Goal: Obtain resource: Download file/media

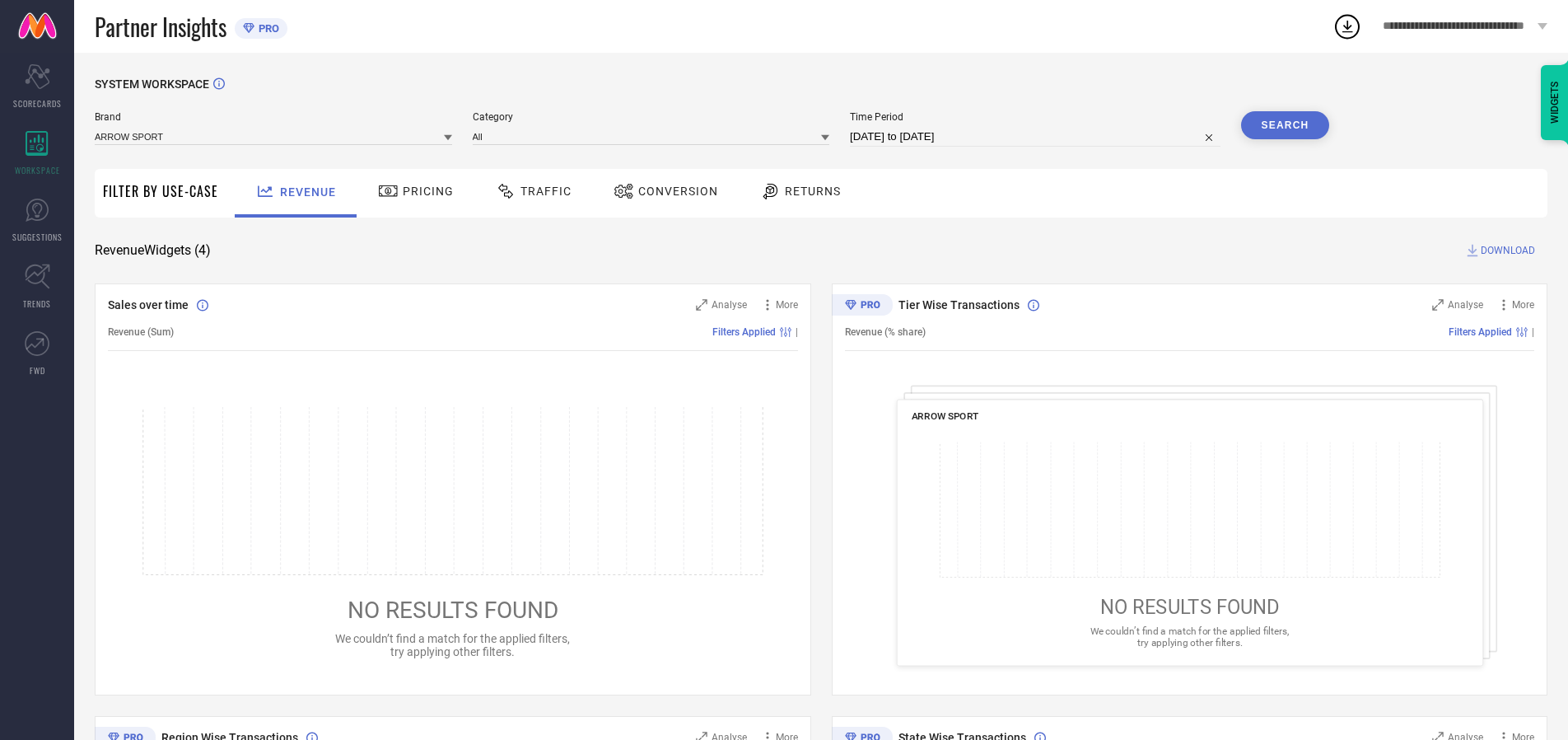
click at [529, 191] on span "Traffic" at bounding box center [546, 190] width 51 height 13
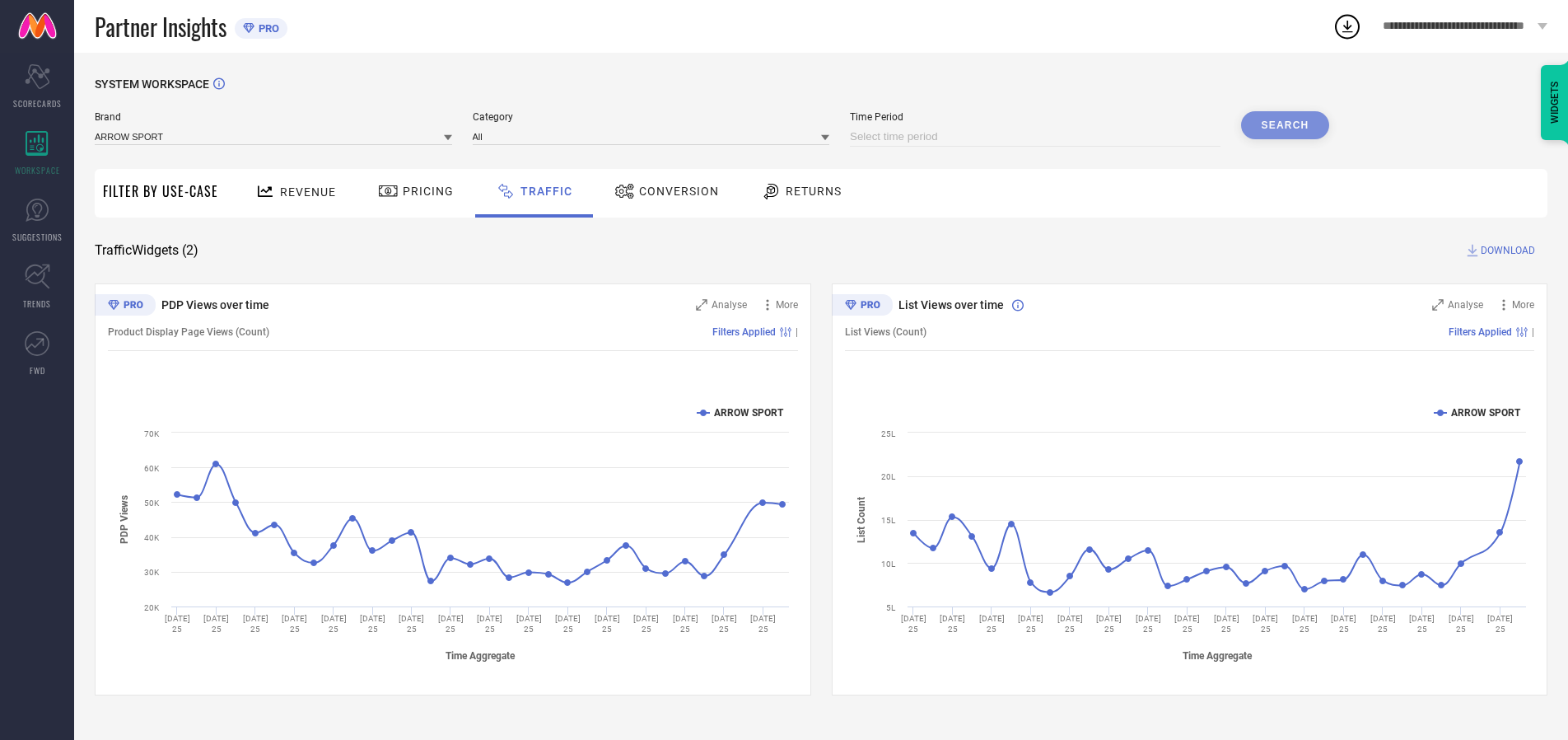
click at [1038, 137] on input at bounding box center [1035, 137] width 370 height 20
select select "8"
select select "2025"
select select "9"
select select "2025"
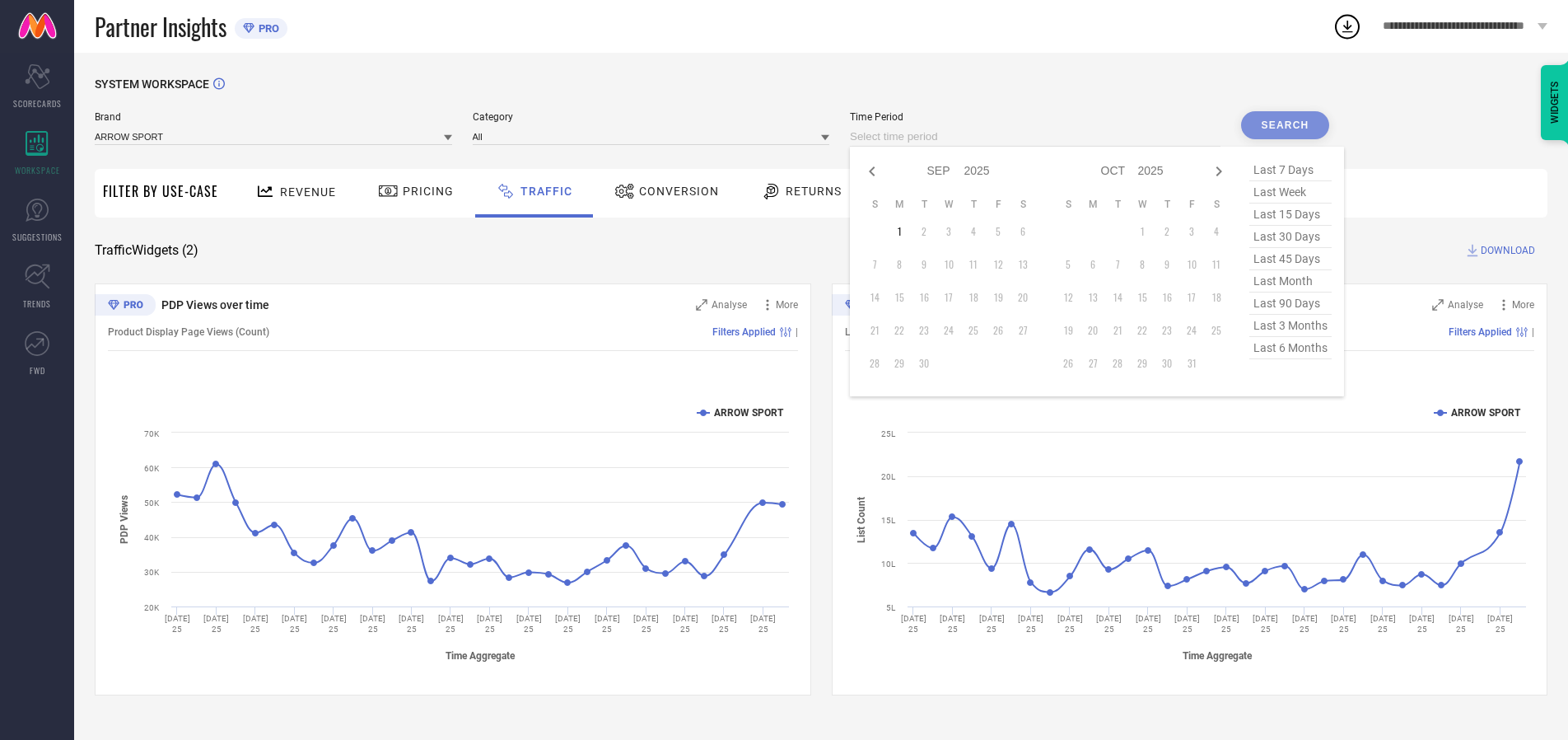
click at [905, 231] on td "1" at bounding box center [900, 231] width 24 height 24
type input "[DATE] to [DATE]"
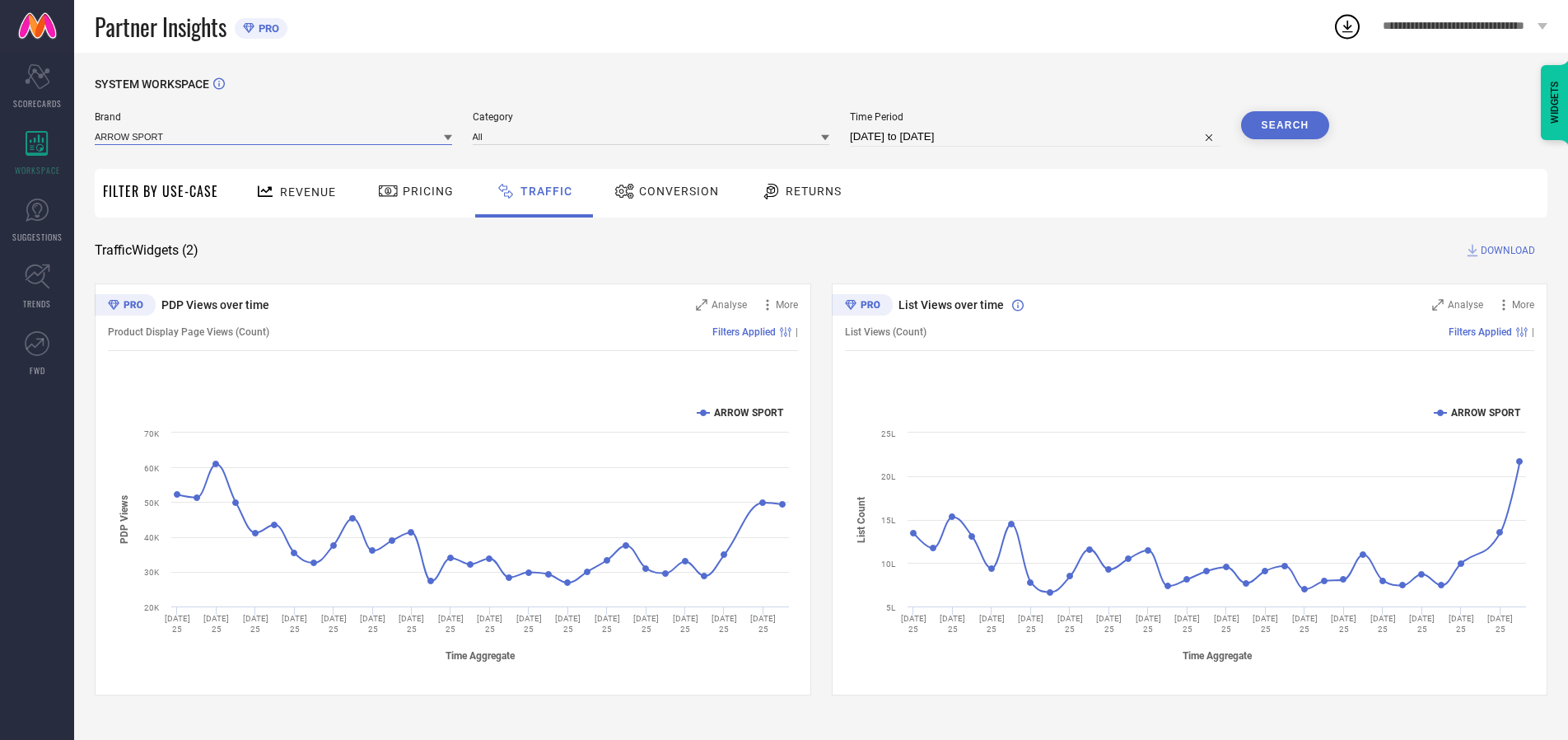
click at [275, 136] on input at bounding box center [273, 137] width 357 height 17
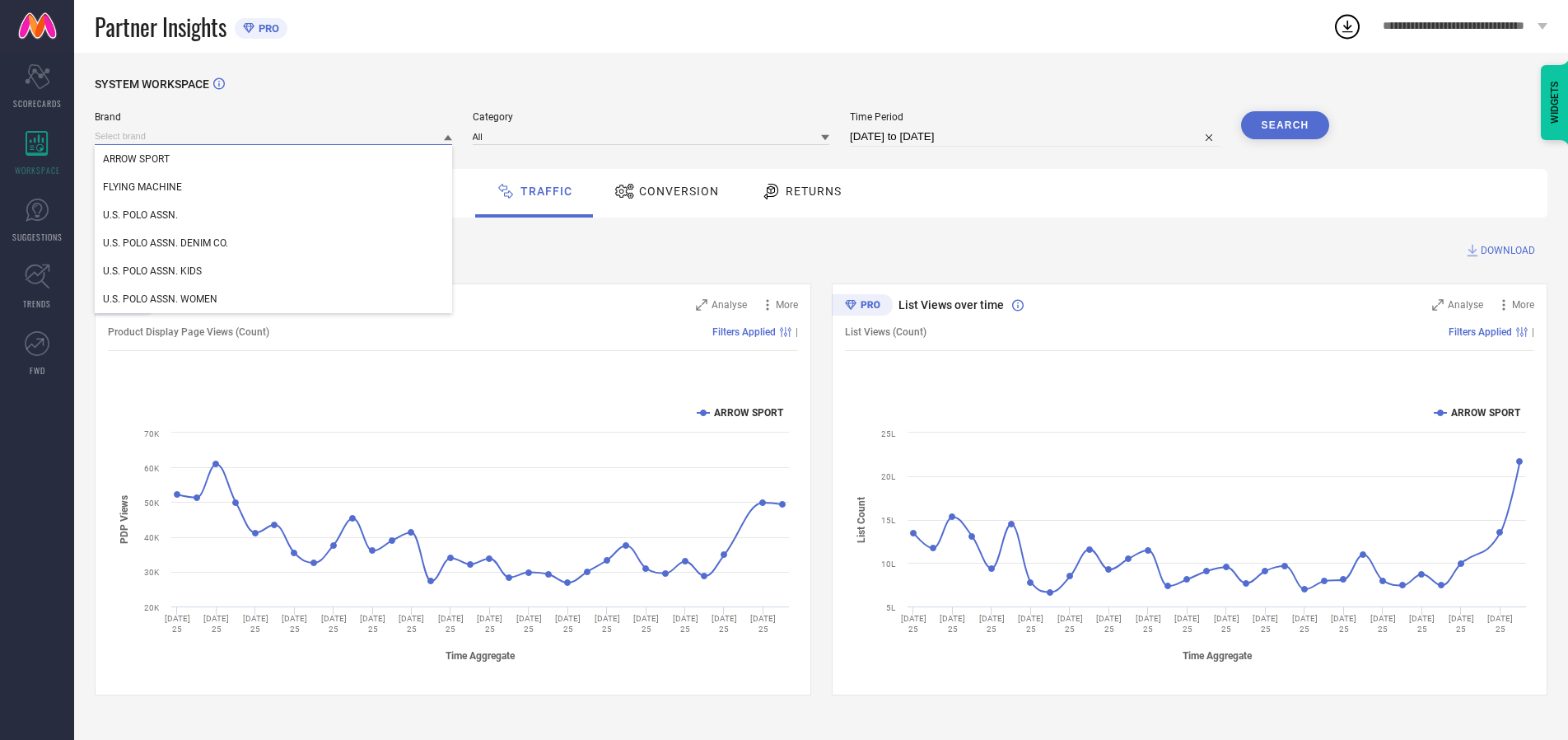
click at [275, 136] on input at bounding box center [273, 137] width 357 height 17
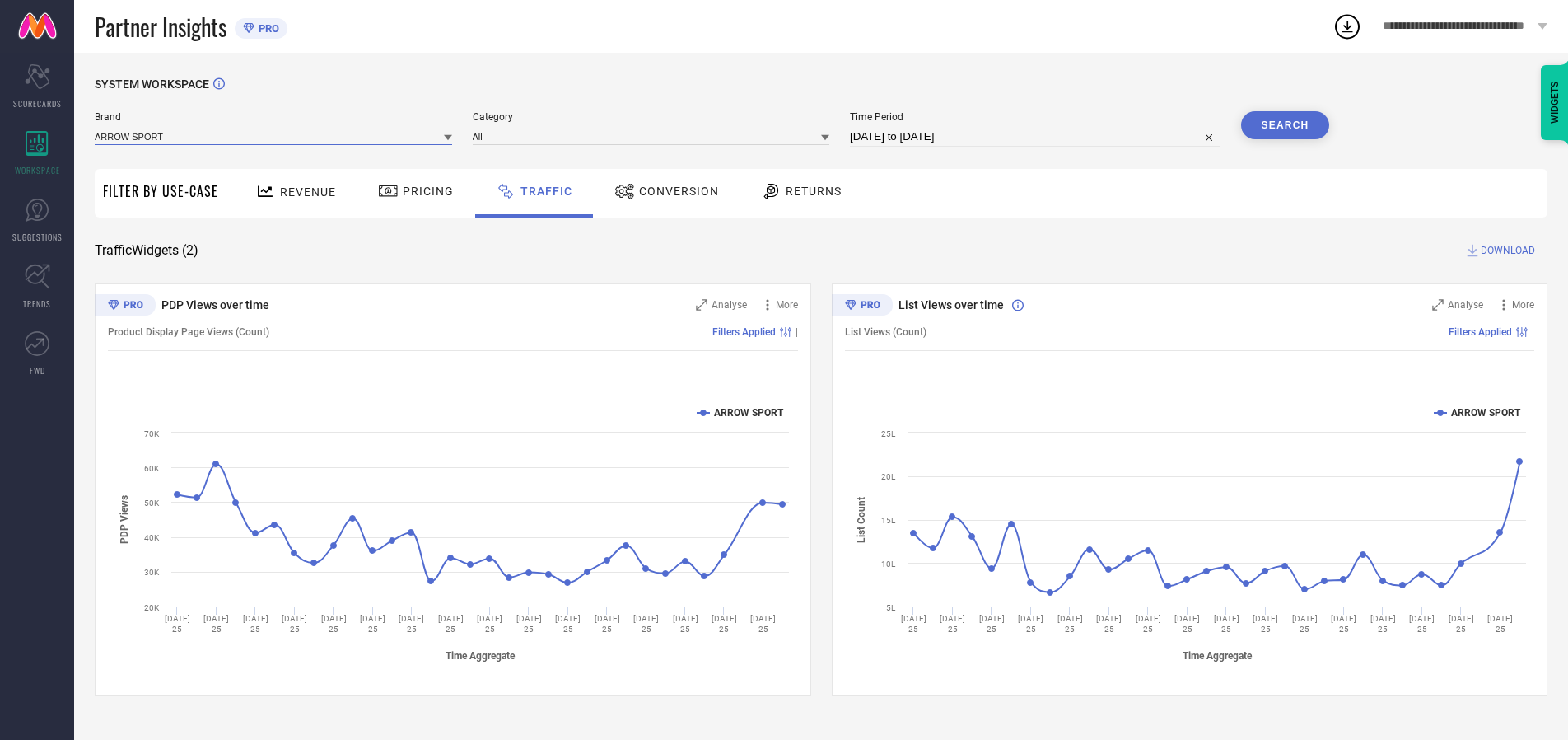
click at [275, 136] on input at bounding box center [273, 137] width 357 height 17
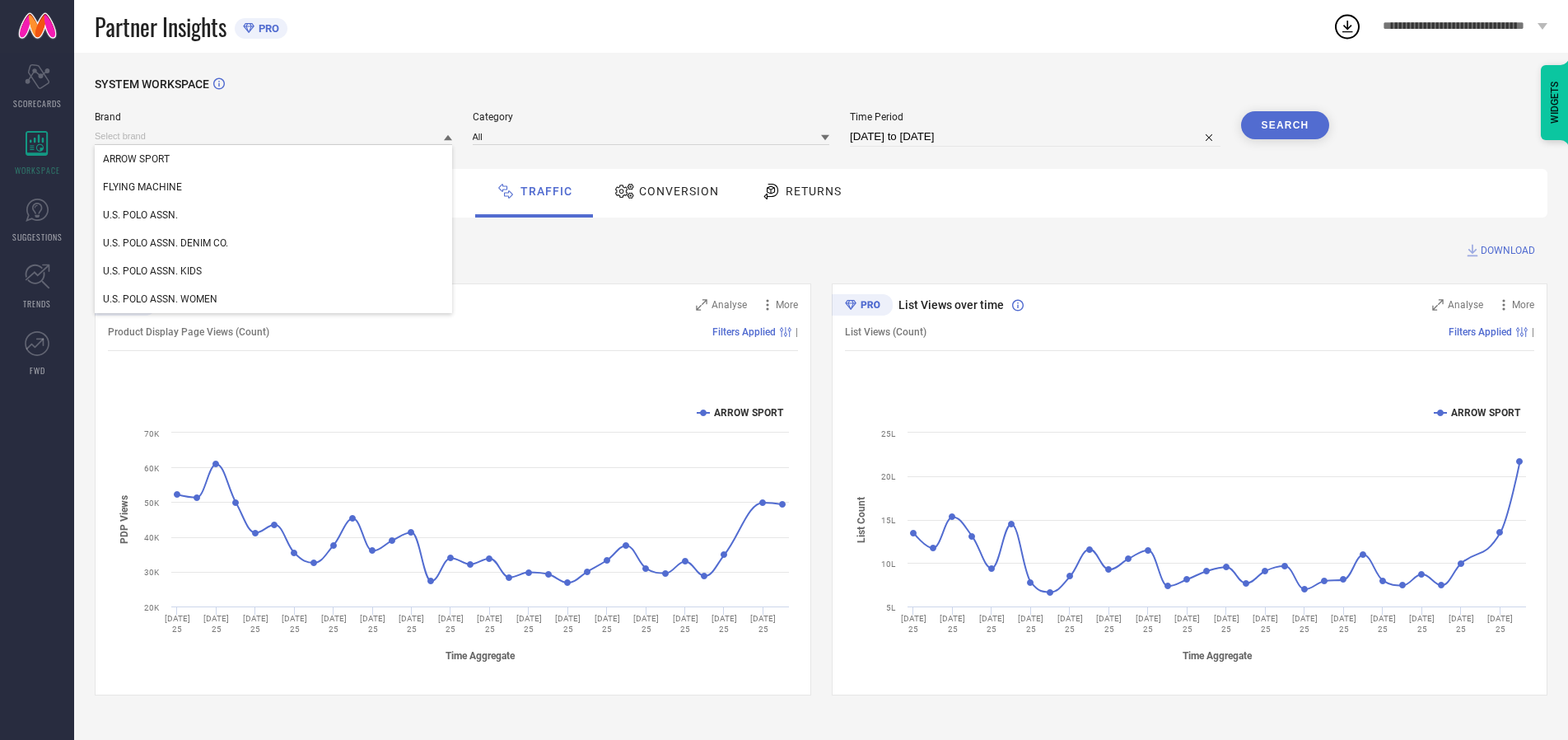
click at [275, 215] on div "U.S. POLO ASSN." at bounding box center [273, 215] width 357 height 28
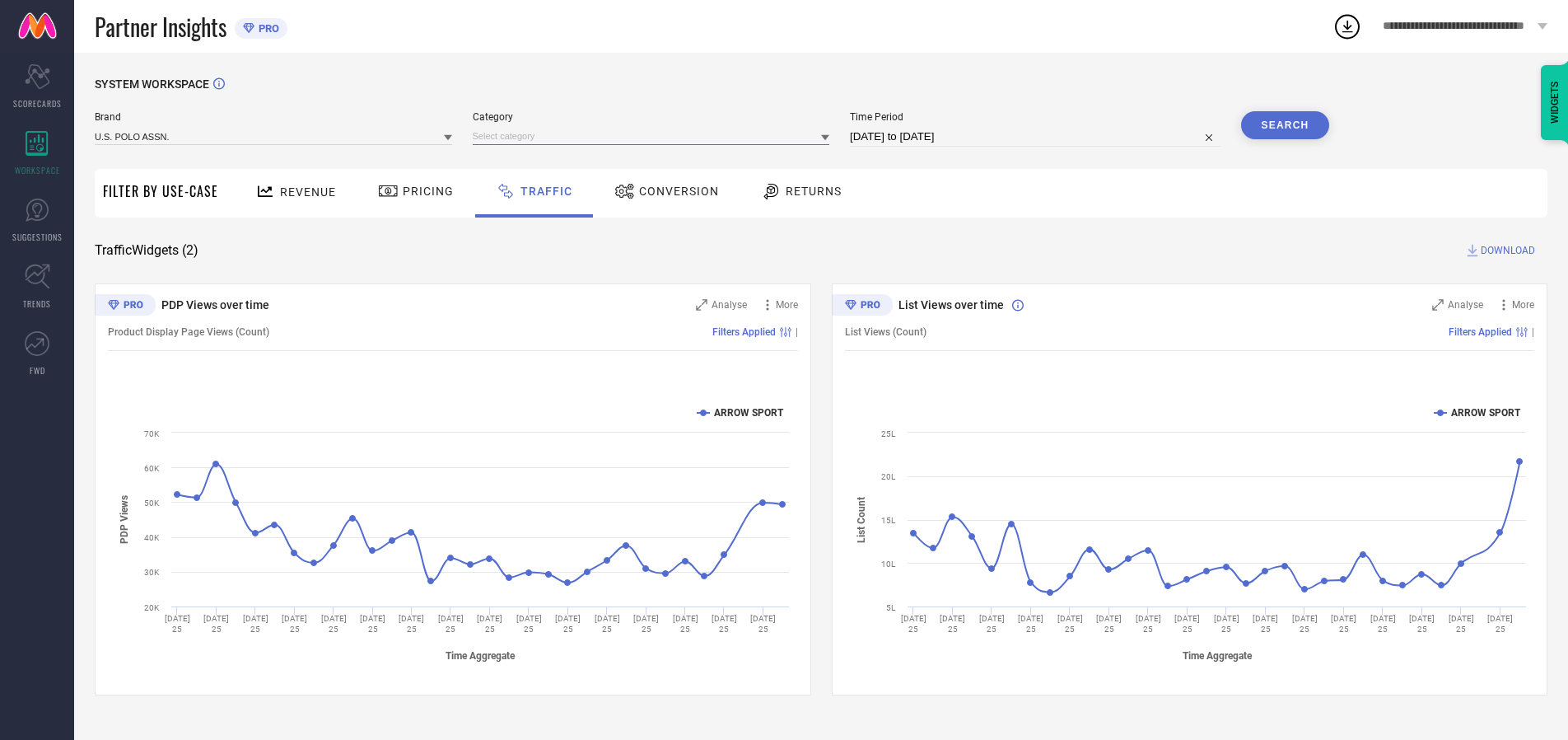
click at [654, 136] on input at bounding box center [651, 137] width 357 height 17
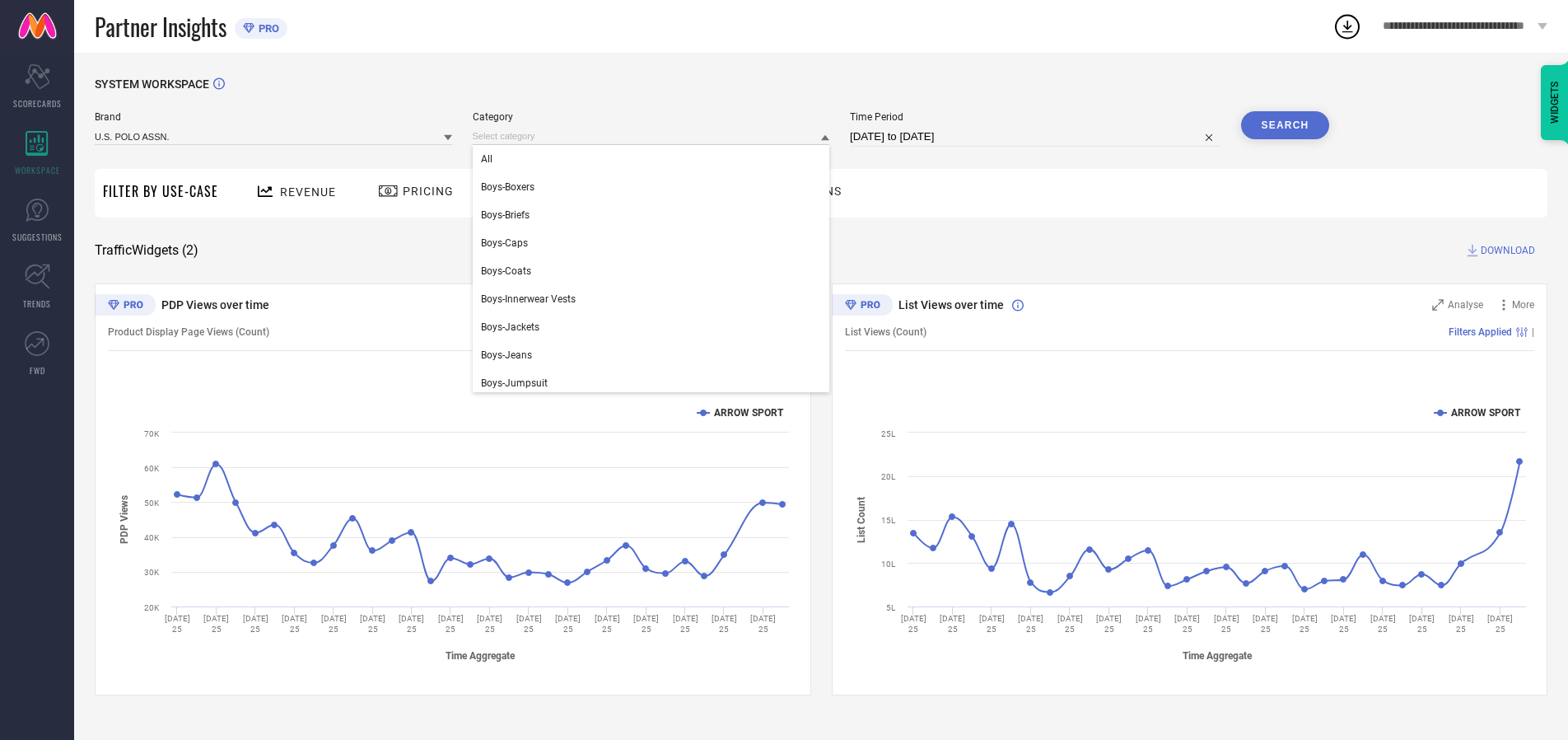
click at [654, 159] on div "All" at bounding box center [651, 159] width 357 height 28
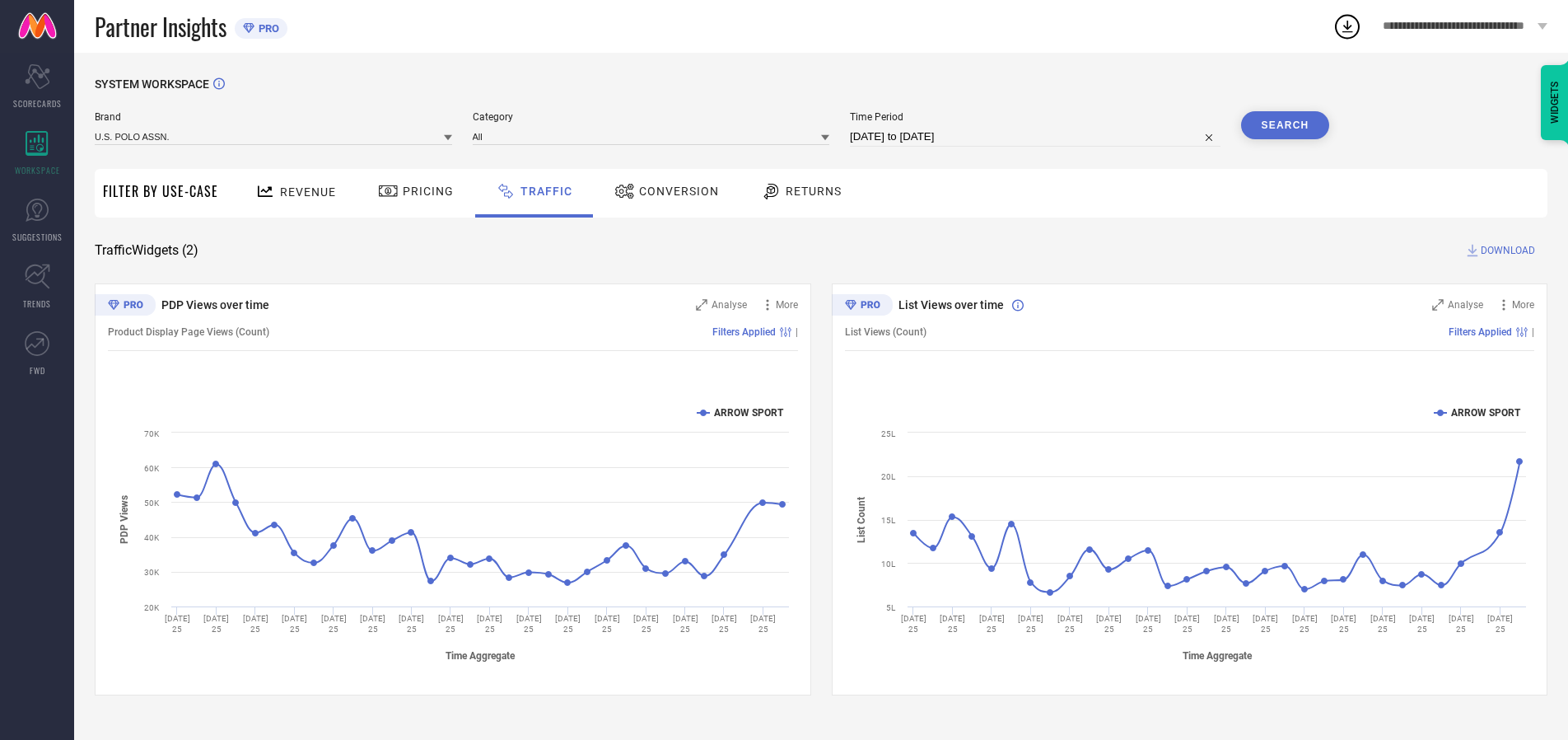
click at [1285, 125] on button "Search" at bounding box center [1286, 125] width 89 height 28
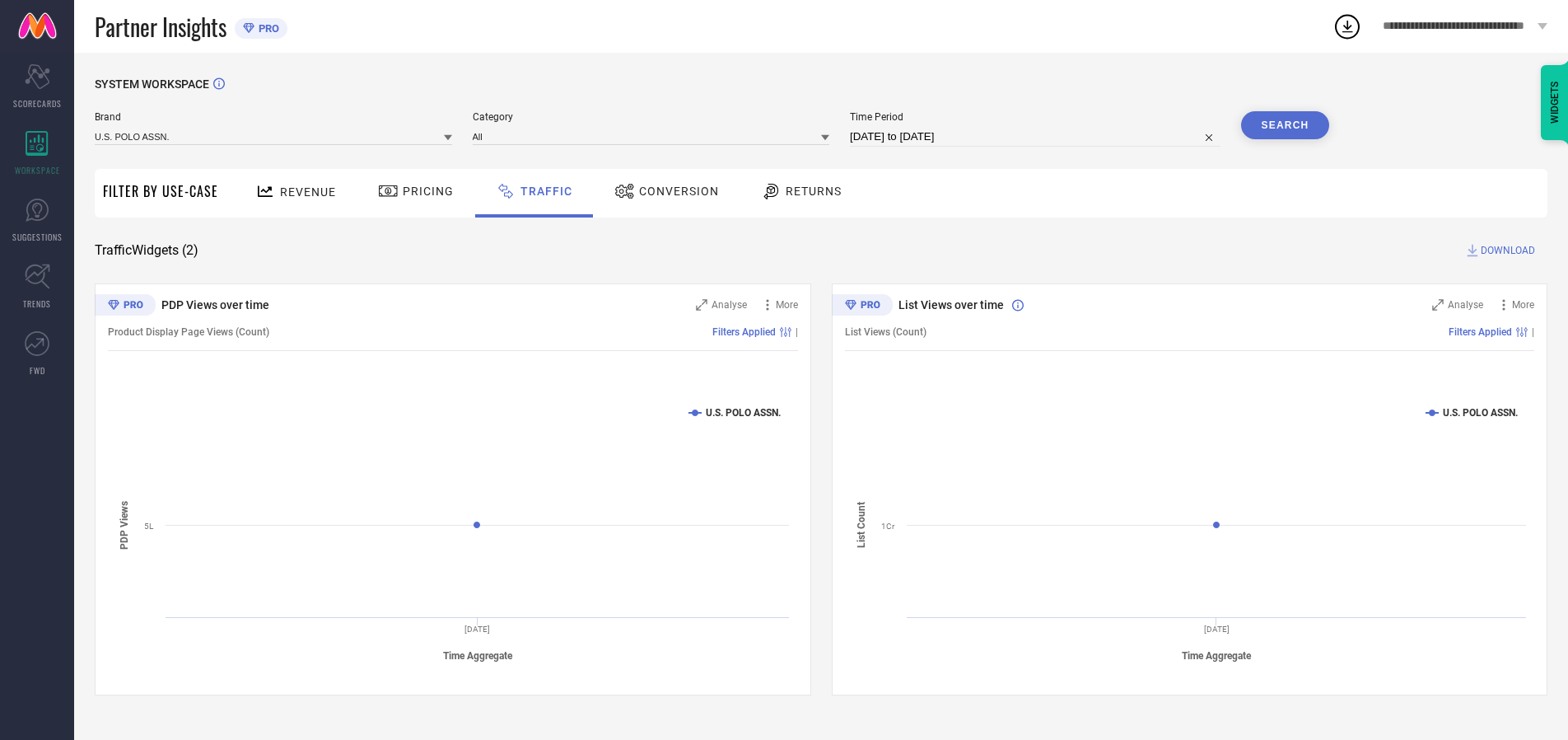
click at [1505, 250] on span "DOWNLOAD" at bounding box center [1508, 250] width 55 height 17
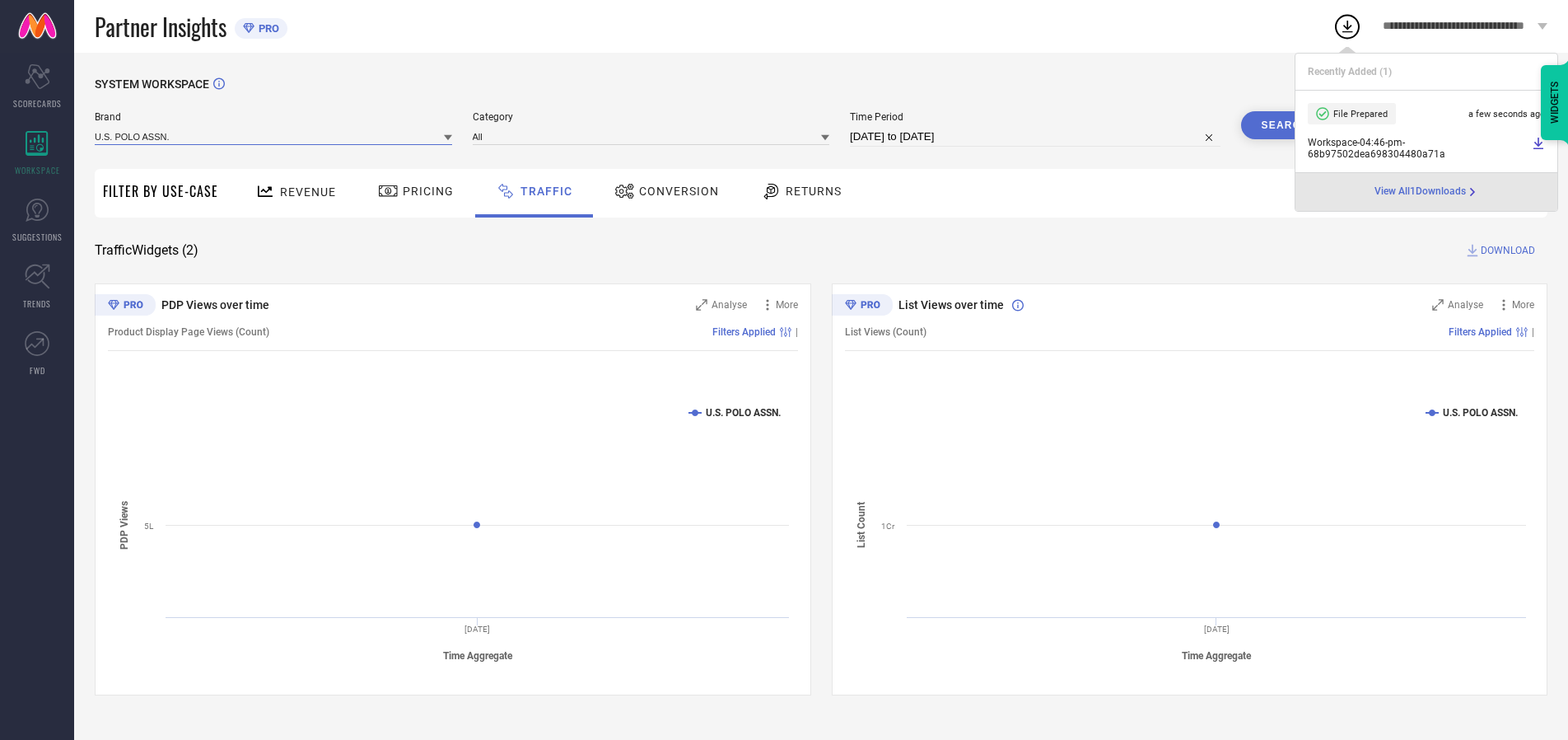
click at [275, 136] on input at bounding box center [273, 137] width 357 height 17
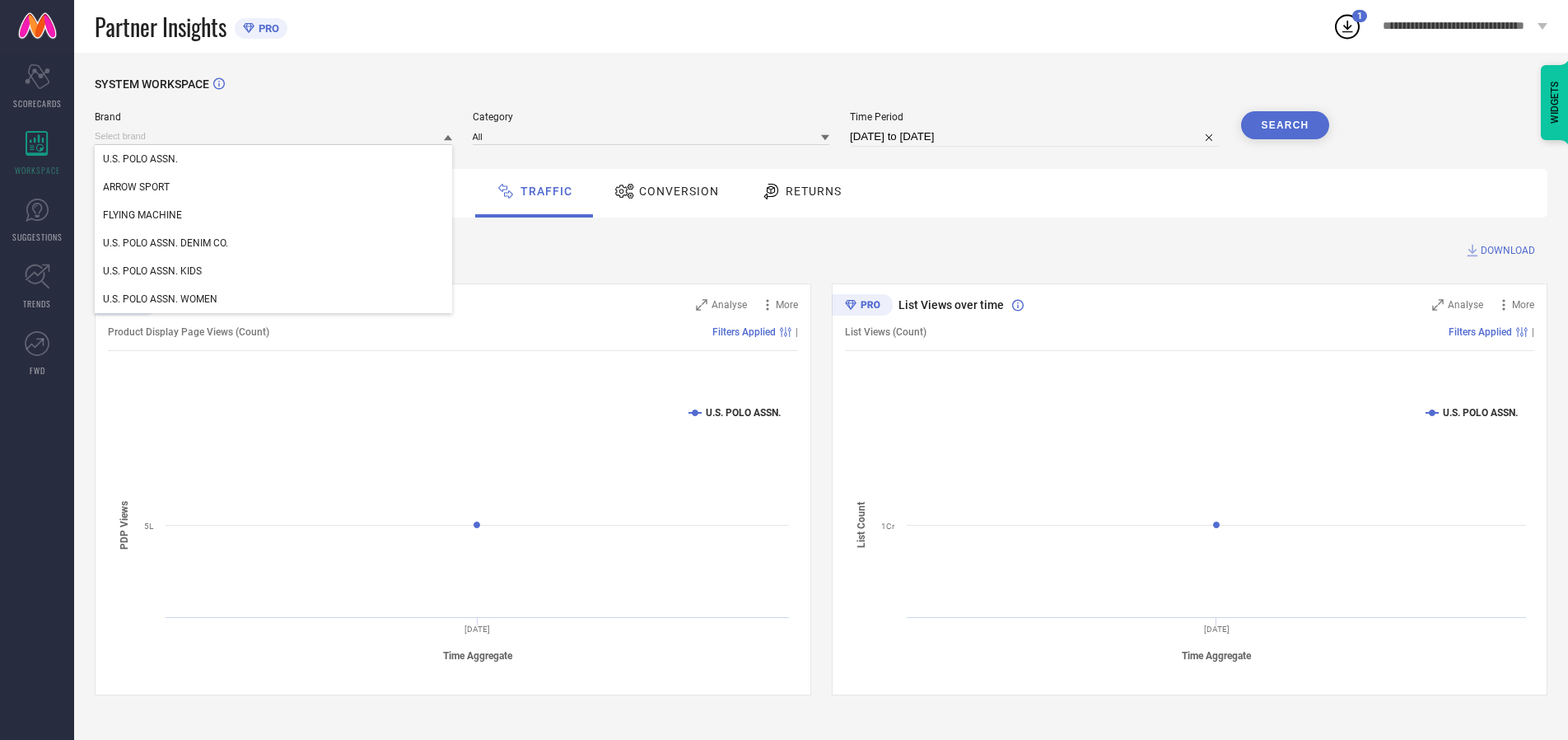
click at [275, 243] on div "U.S. POLO ASSN. DENIM CO." at bounding box center [273, 243] width 357 height 28
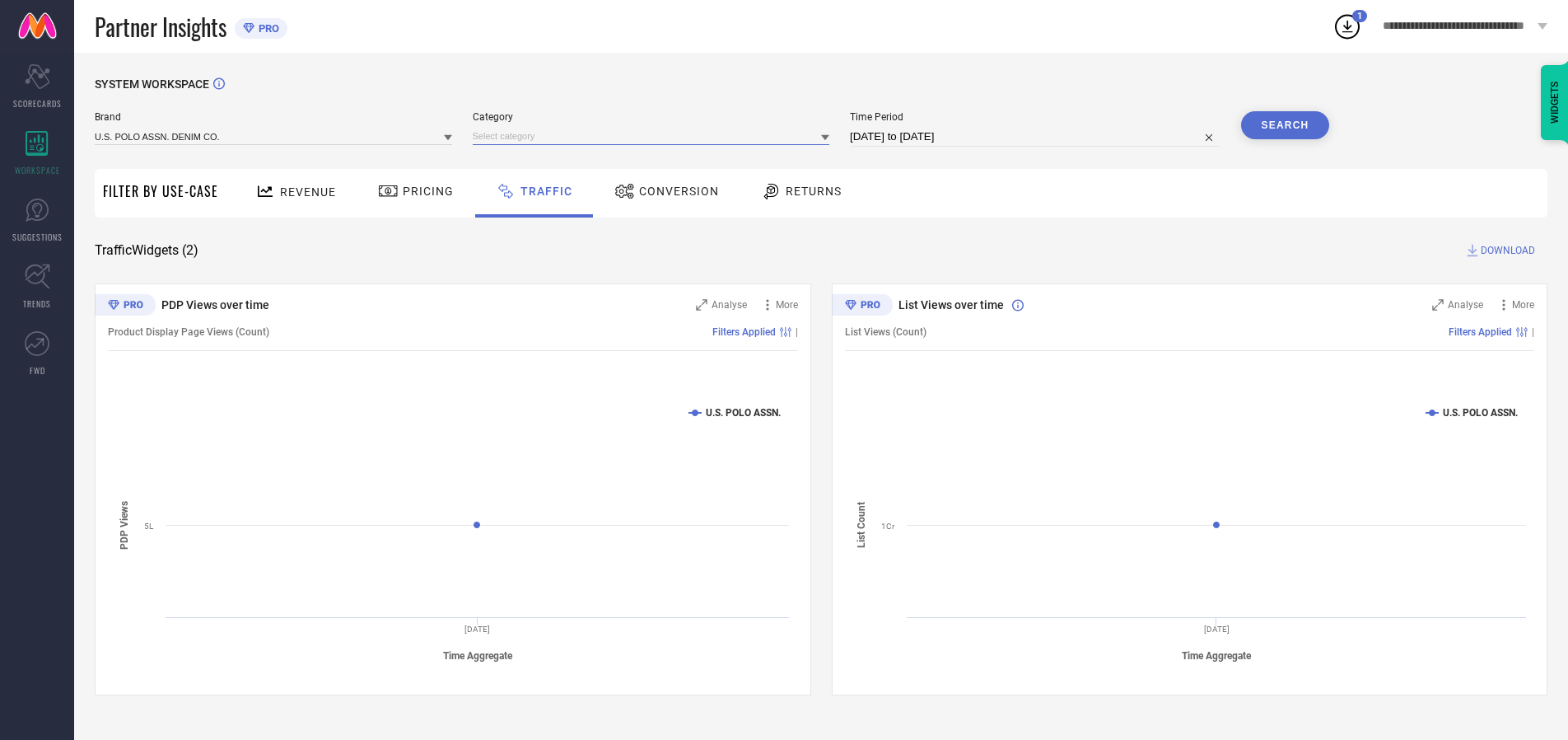
click at [654, 136] on input at bounding box center [651, 137] width 357 height 17
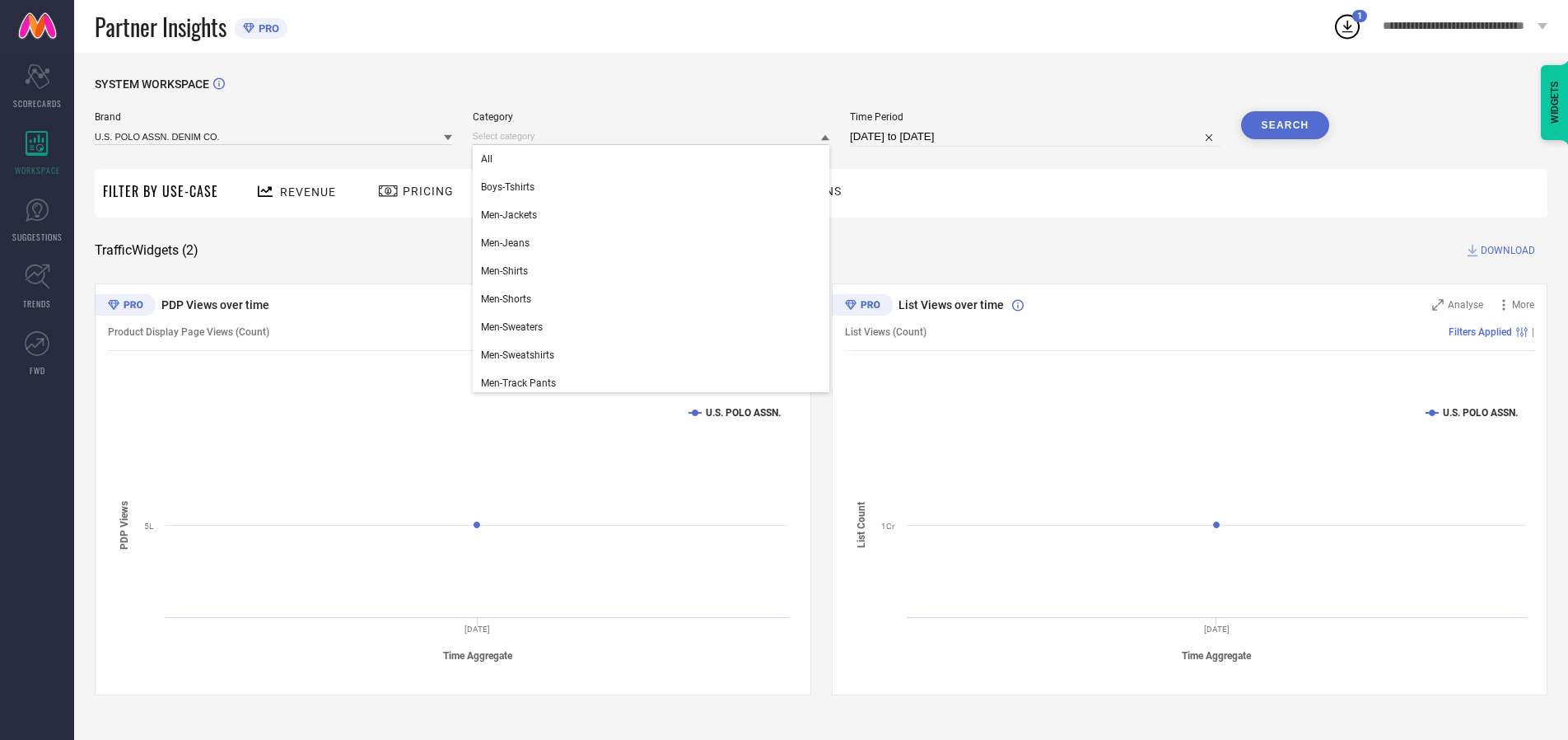
click at [654, 159] on div "All" at bounding box center [651, 159] width 357 height 28
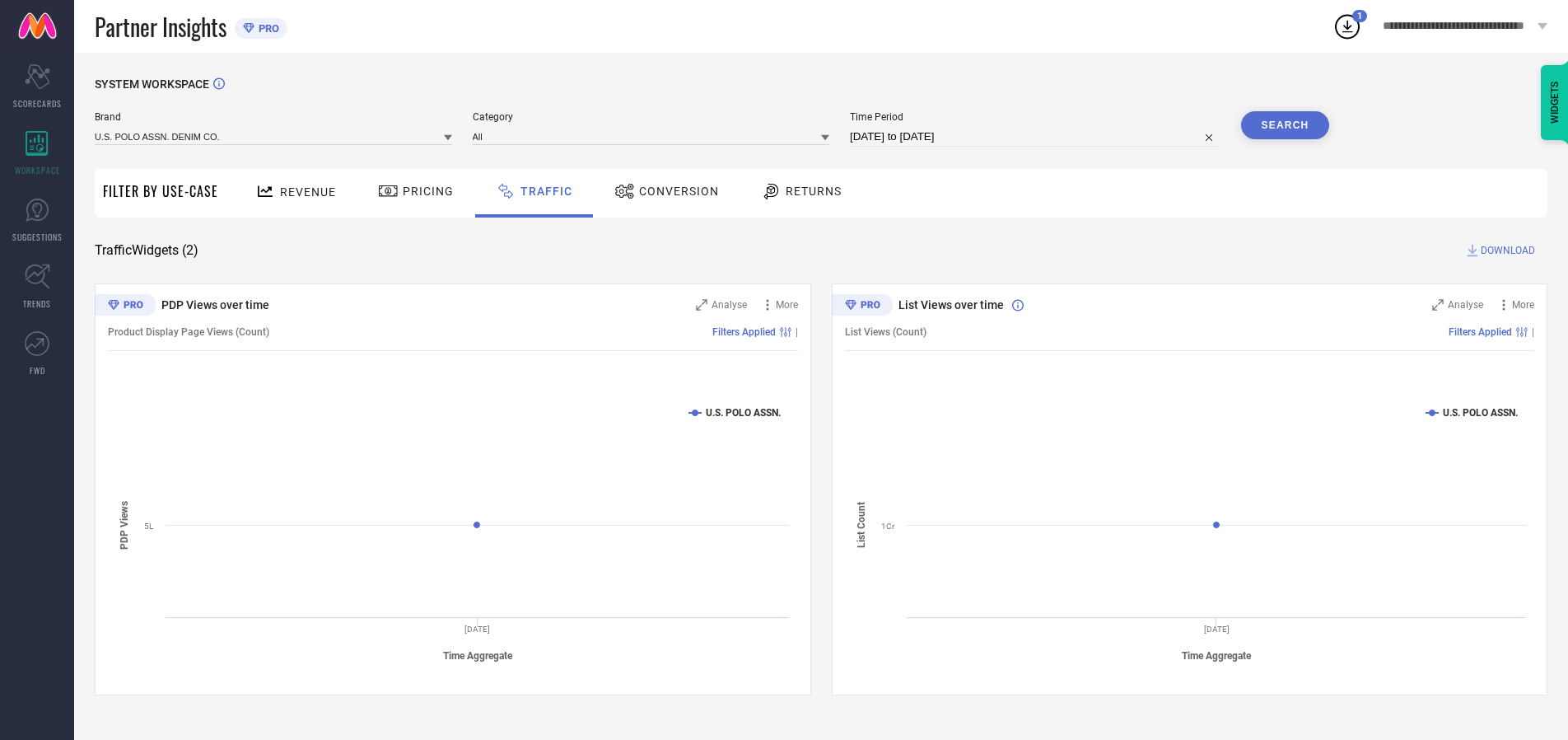
click at [1285, 125] on button "Search" at bounding box center [1286, 125] width 89 height 28
click at [1505, 250] on span "DOWNLOAD" at bounding box center [1508, 250] width 55 height 17
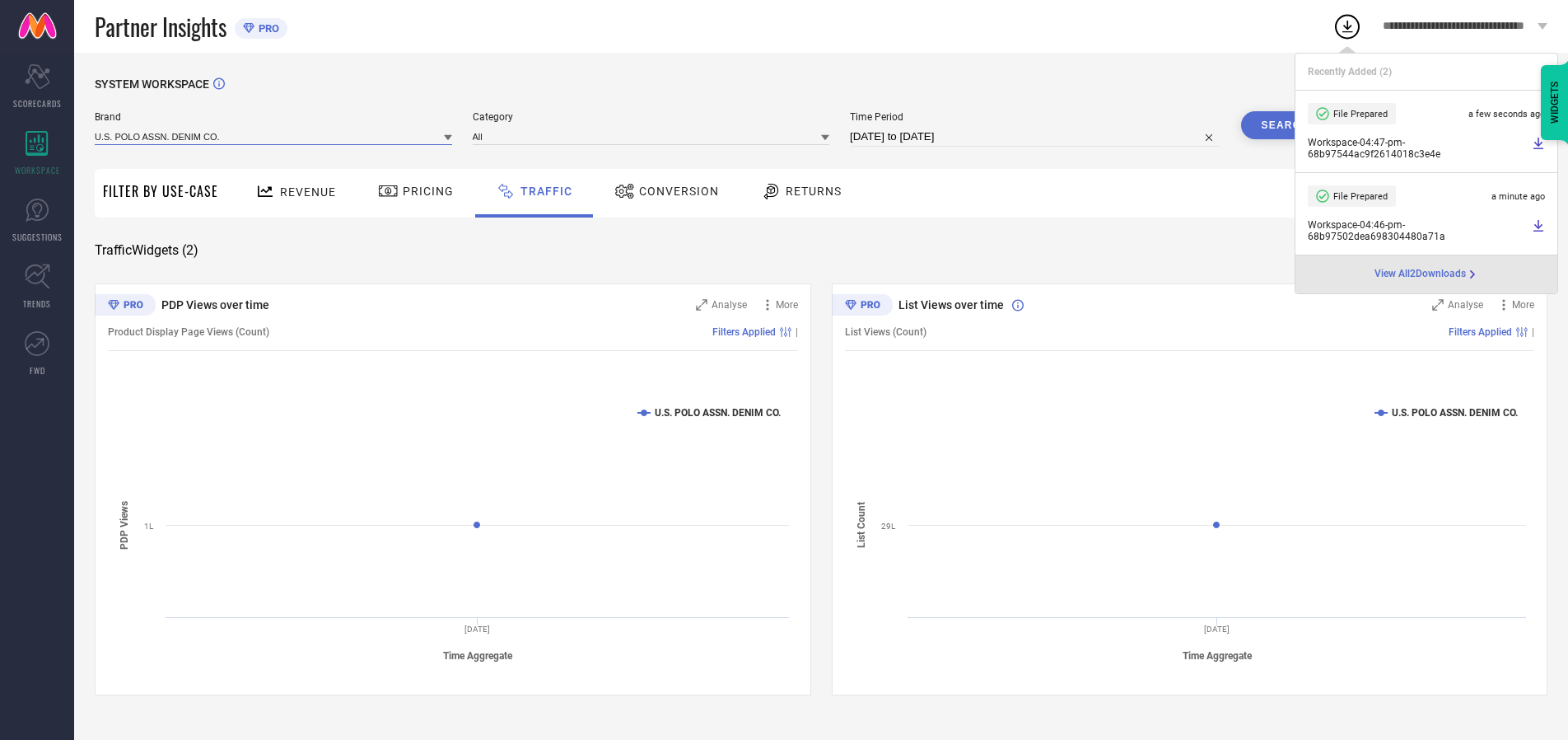
click at [275, 136] on input at bounding box center [273, 137] width 357 height 17
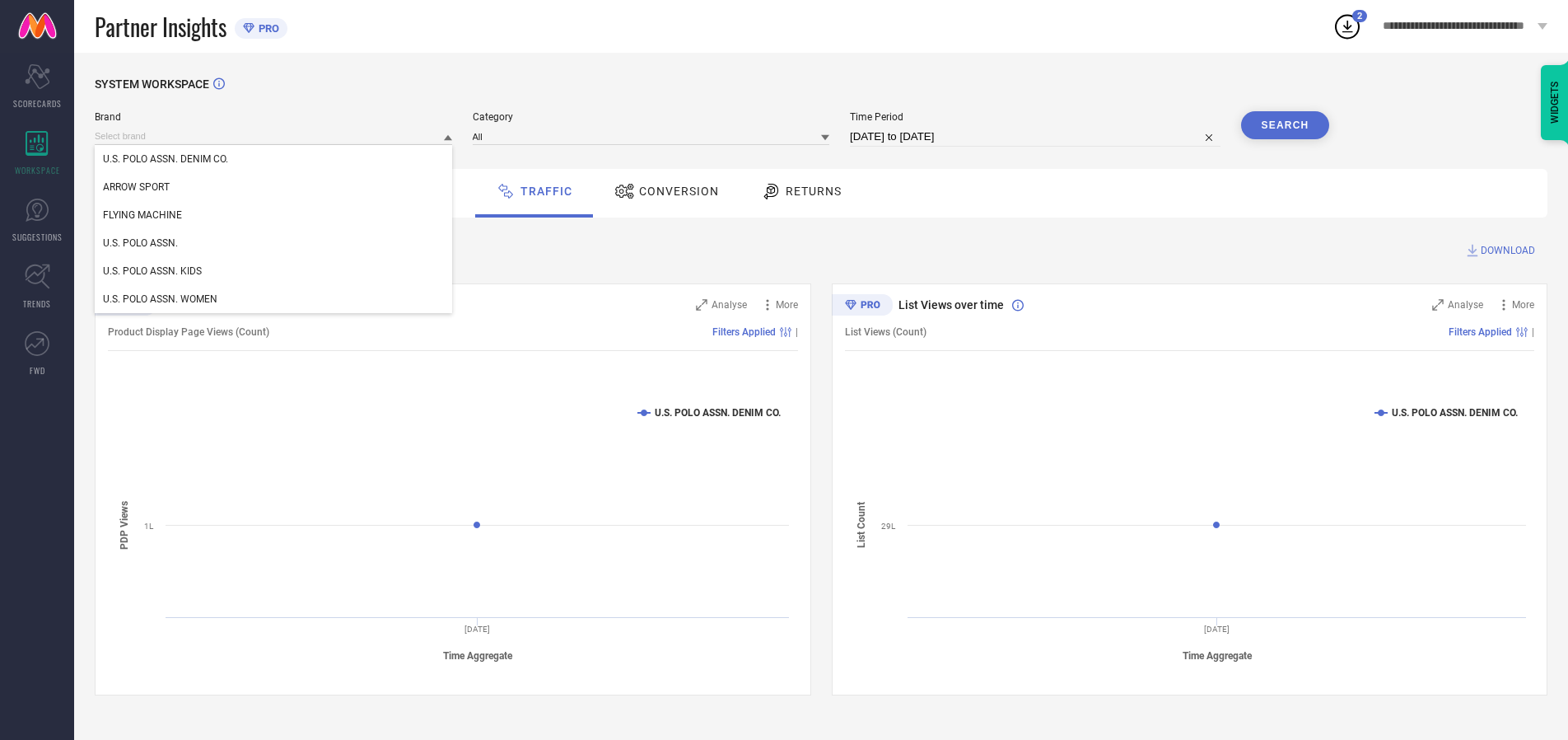
click at [275, 271] on div "U.S. POLO ASSN. KIDS" at bounding box center [273, 271] width 357 height 28
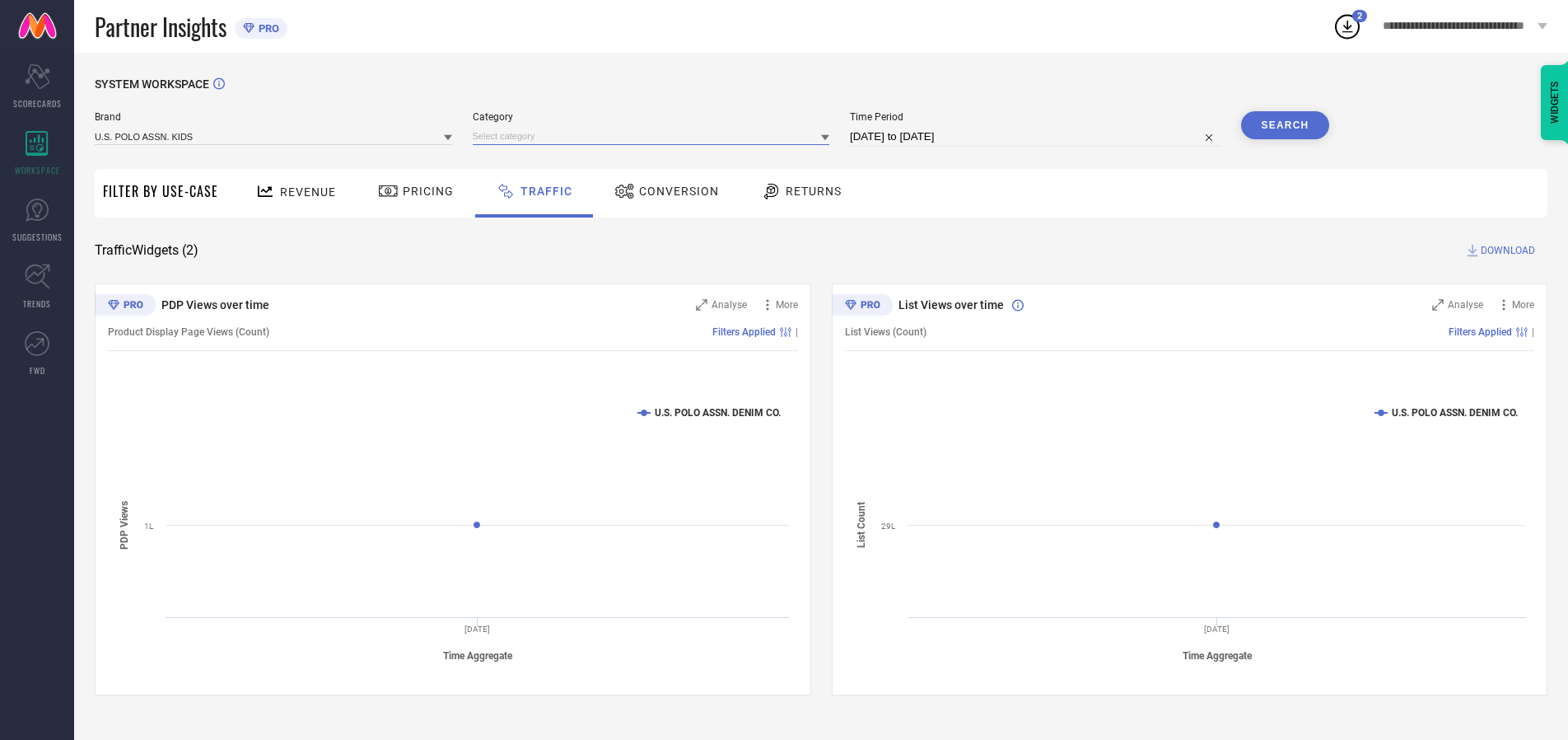
click at [654, 136] on input at bounding box center [651, 137] width 357 height 17
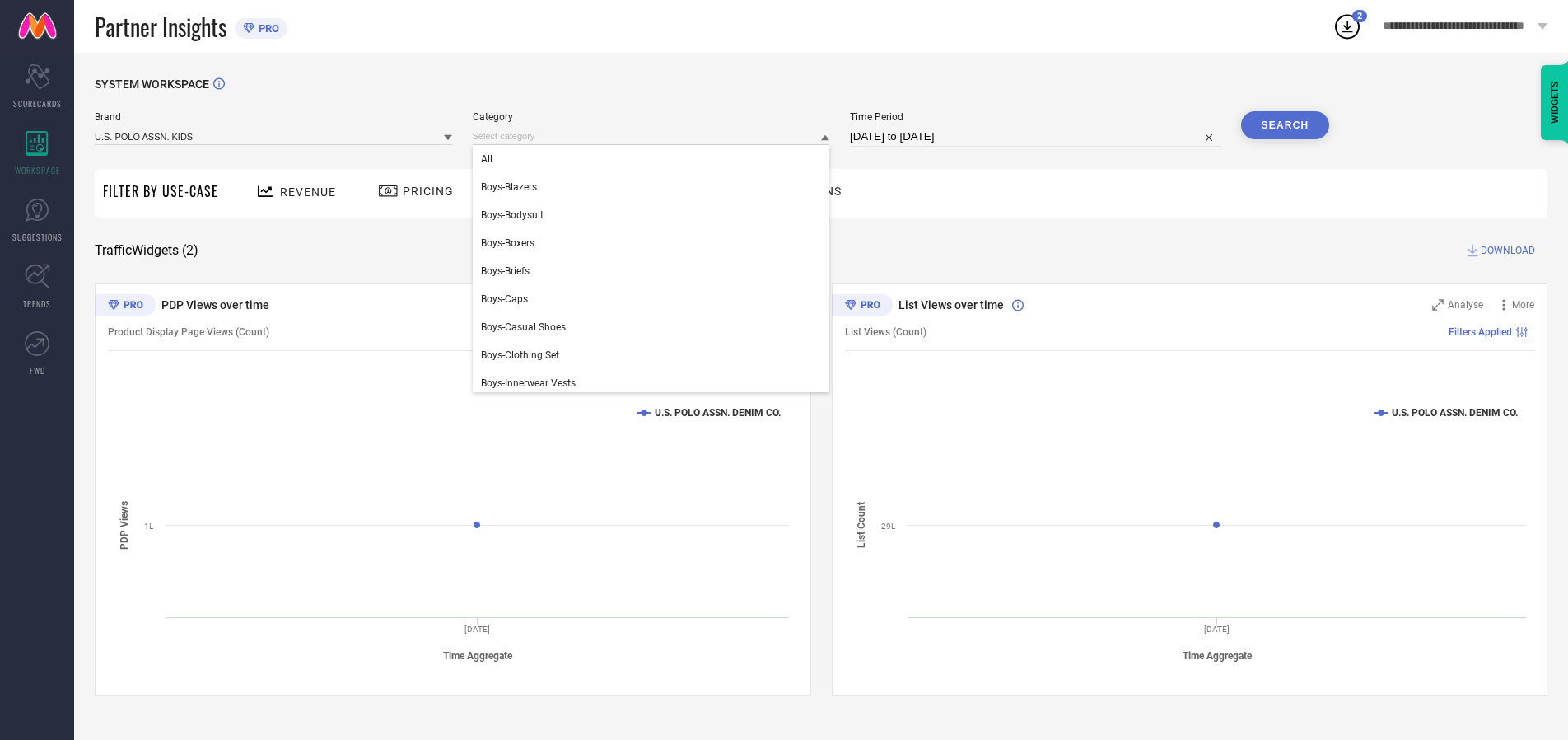
click at [654, 159] on div "All" at bounding box center [651, 159] width 357 height 28
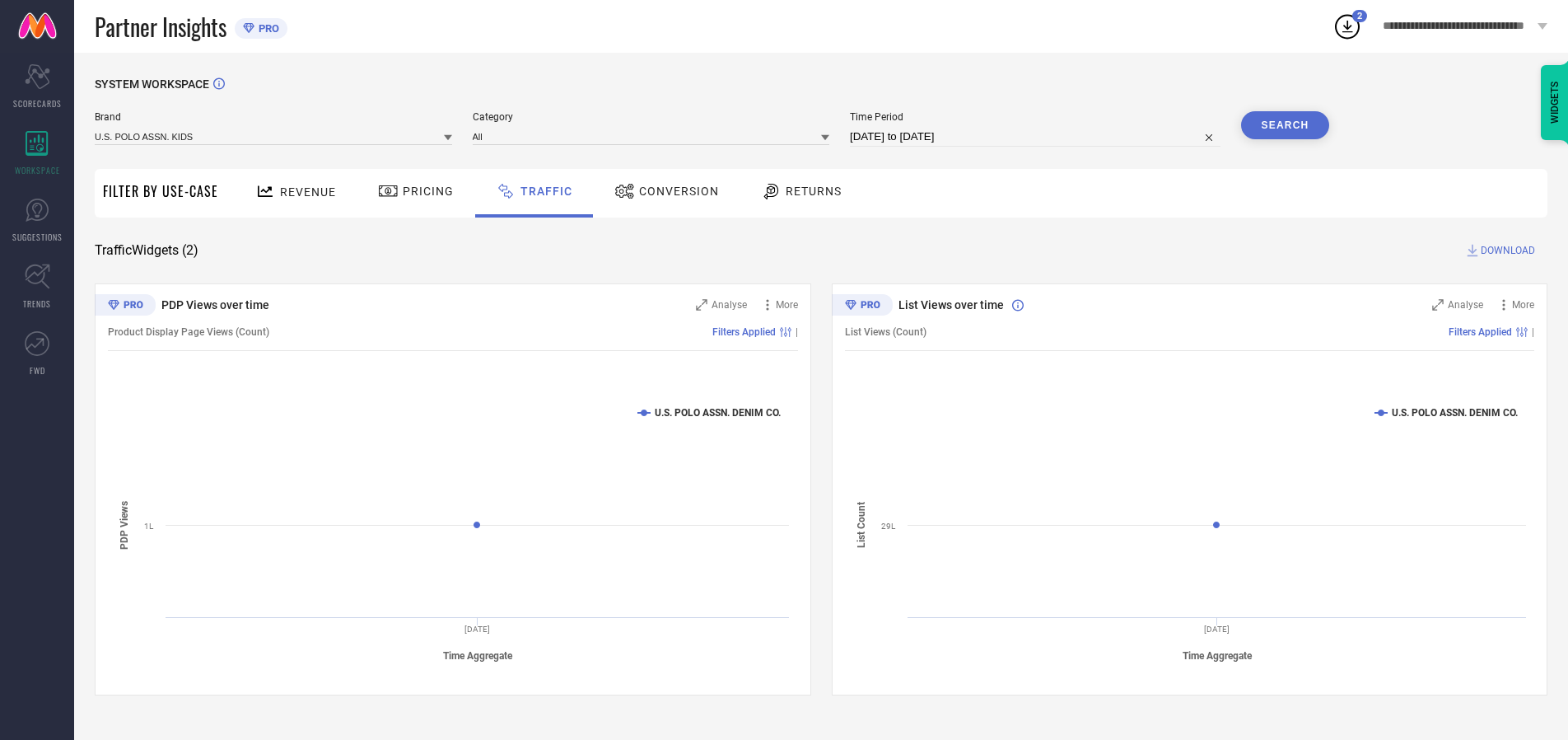
click at [1285, 125] on button "Search" at bounding box center [1286, 125] width 89 height 28
click at [1505, 250] on span "DOWNLOAD" at bounding box center [1508, 250] width 55 height 17
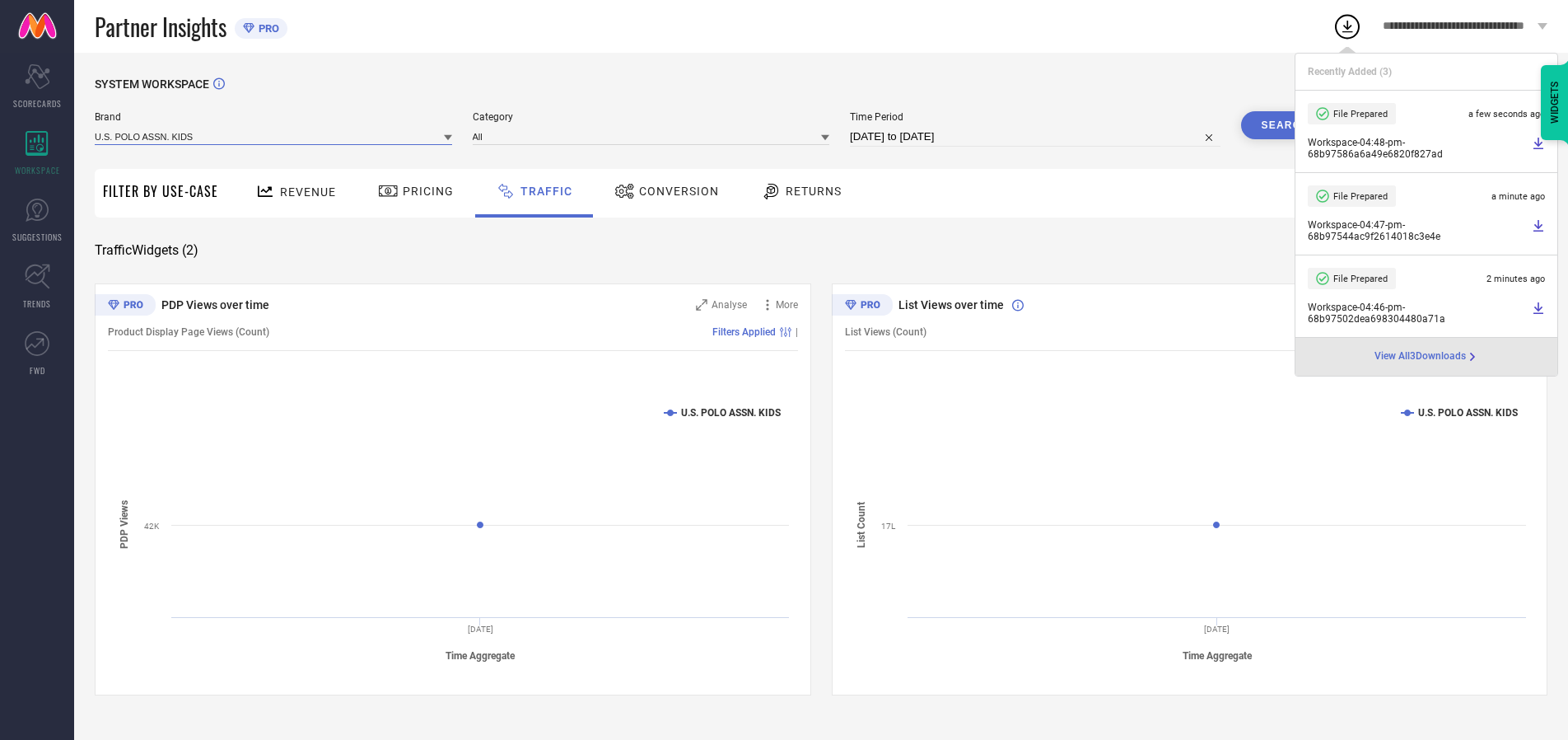
click at [275, 136] on input at bounding box center [273, 137] width 357 height 17
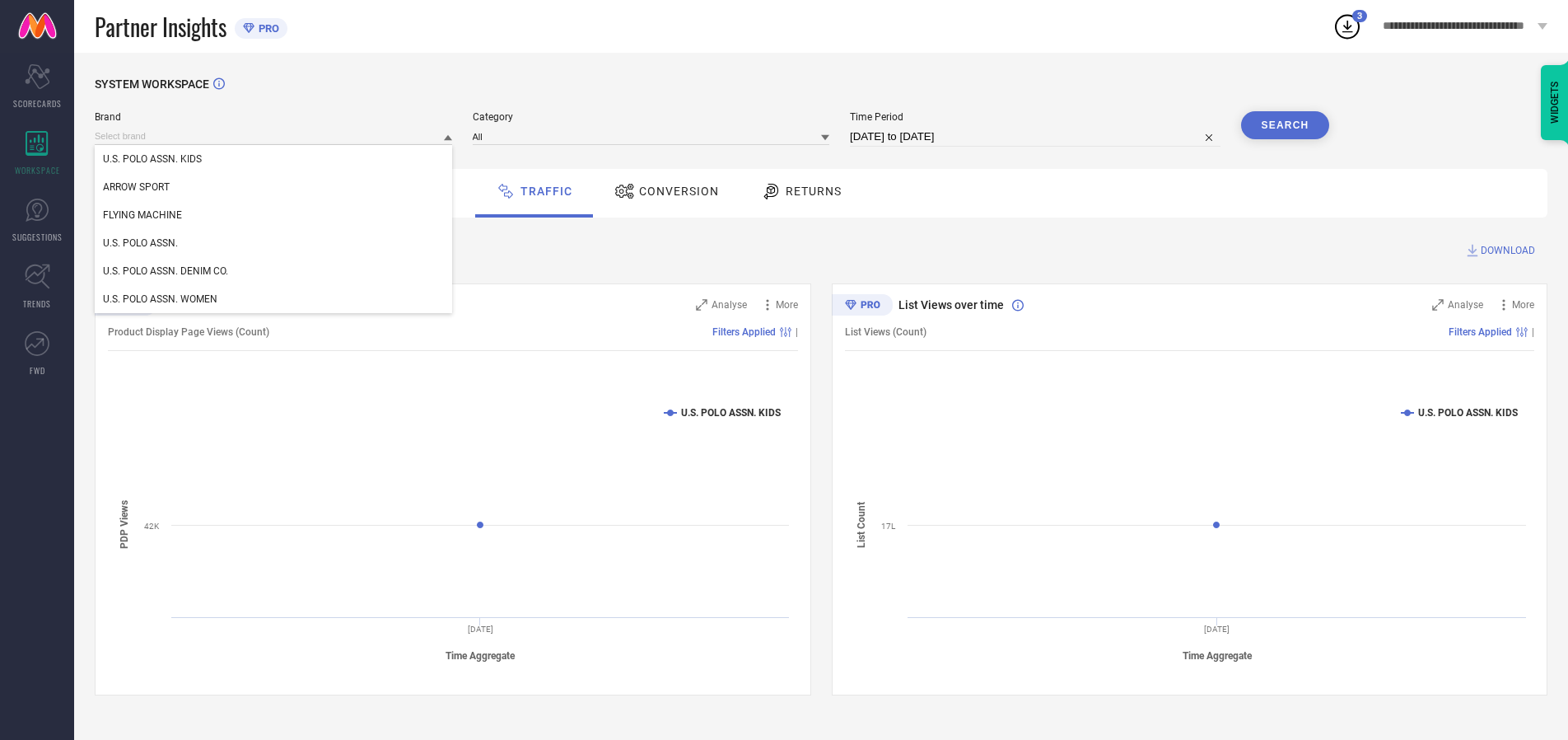
click at [275, 299] on div "U.S. POLO ASSN. WOMEN" at bounding box center [273, 299] width 357 height 28
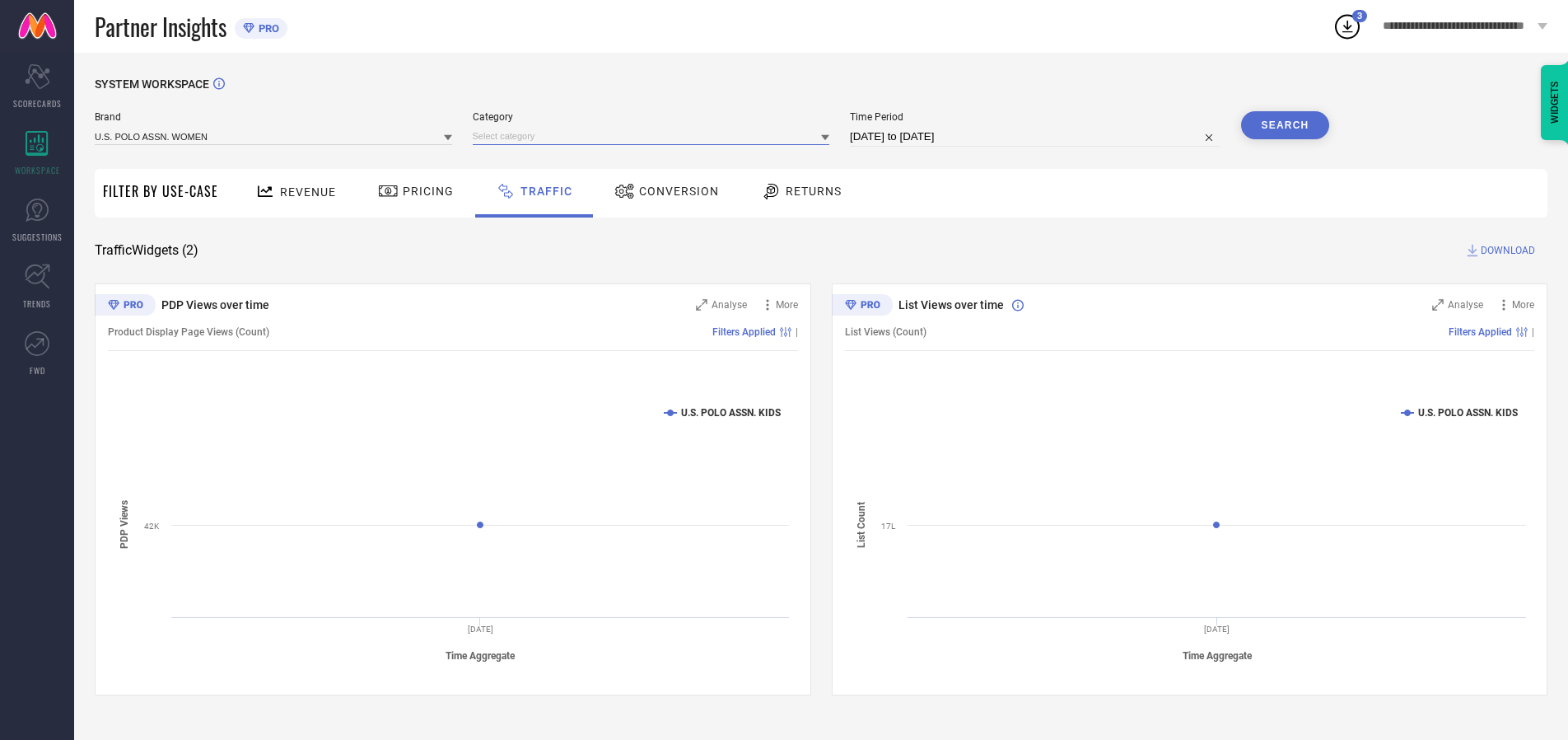
click at [654, 136] on input at bounding box center [651, 137] width 357 height 17
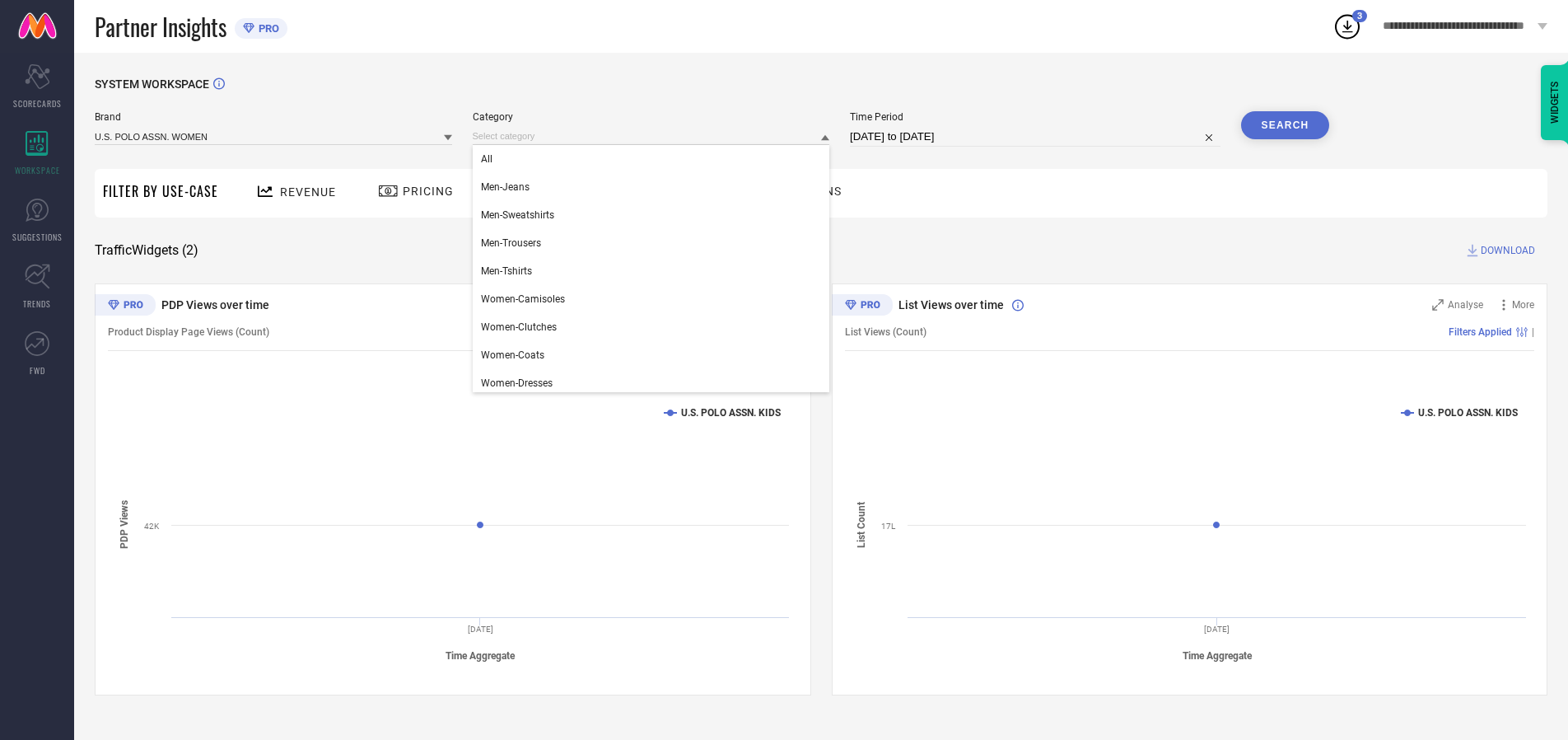
click at [654, 159] on div "All" at bounding box center [651, 159] width 357 height 28
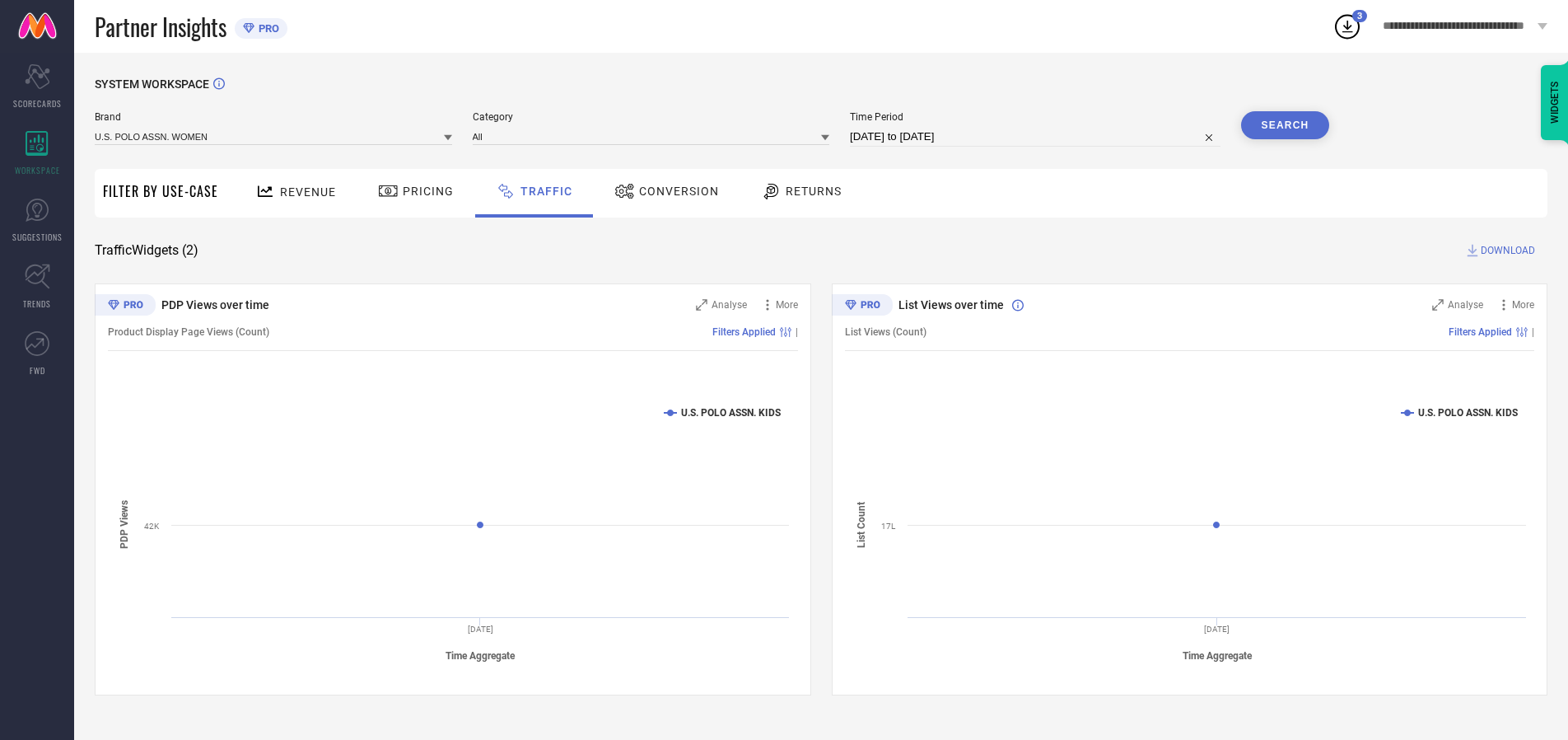
click at [1285, 125] on button "Search" at bounding box center [1286, 125] width 89 height 28
click at [1505, 250] on span "DOWNLOAD" at bounding box center [1508, 250] width 55 height 17
